Goal: Find contact information: Find contact information

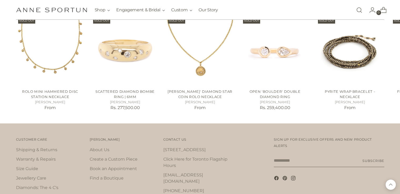
scroll to position [945, 0]
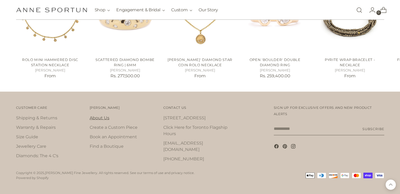
click at [101, 119] on link "About Us" at bounding box center [100, 117] width 20 height 5
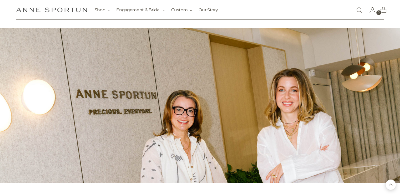
scroll to position [583, 0]
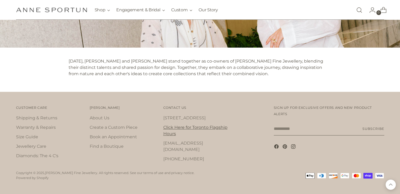
drag, startPoint x: 244, startPoint y: 144, endPoint x: 168, endPoint y: 133, distance: 77.1
click at [164, 142] on div "Contact Us Contact Us 742 Queen St. W Click Here for Toronto Flagship Hours sto…" at bounding box center [205, 135] width 85 height 63
copy link "[EMAIL_ADDRESS][DOMAIN_NAME]"
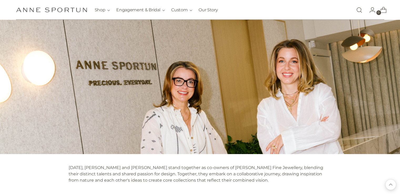
scroll to position [372, 0]
